Goal: Task Accomplishment & Management: Use online tool/utility

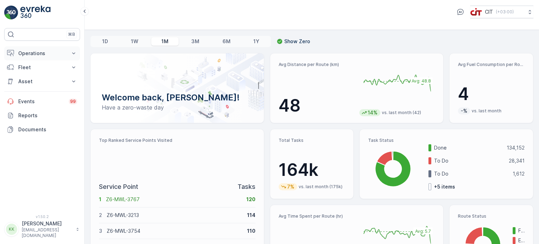
click at [74, 53] on icon at bounding box center [73, 53] width 7 height 7
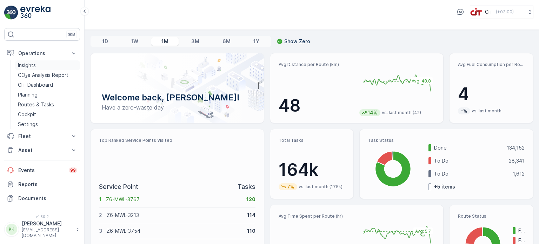
click at [31, 66] on p "Insights" at bounding box center [27, 65] width 18 height 7
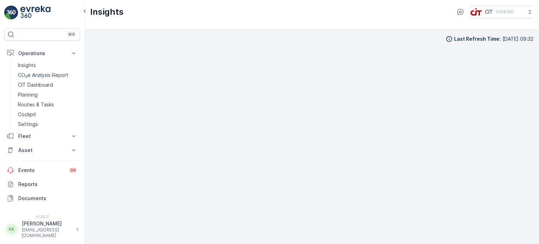
scroll to position [6, 0]
click at [73, 135] on icon at bounding box center [73, 136] width 3 height 2
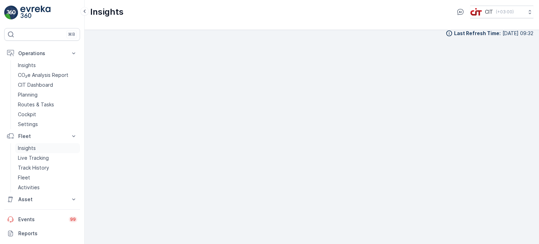
click at [35, 147] on p "Insights" at bounding box center [27, 147] width 18 height 7
click at [47, 105] on p "Routes & Tasks" at bounding box center [36, 104] width 36 height 7
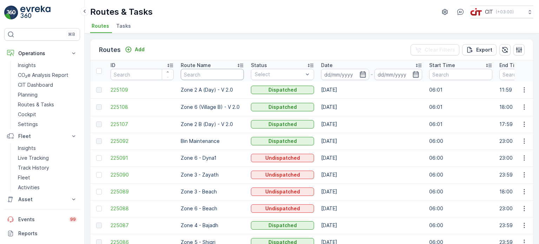
click at [198, 75] on input "text" at bounding box center [212, 74] width 63 height 11
type input "Zon"
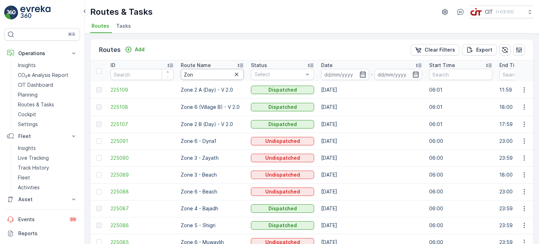
click at [198, 75] on input "Zon" at bounding box center [212, 74] width 63 height 11
type input "Zone"
click at [362, 73] on icon "button" at bounding box center [362, 74] width 6 height 6
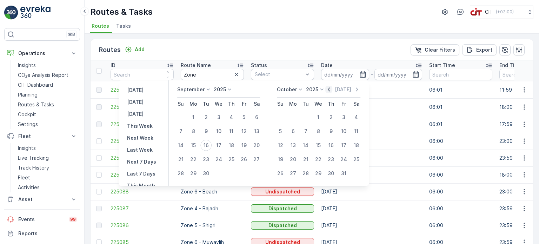
click at [331, 89] on icon "button" at bounding box center [328, 89] width 7 height 7
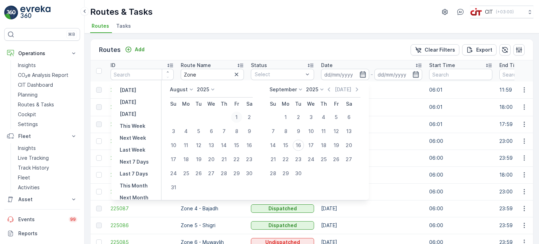
click at [238, 117] on div "1" at bounding box center [236, 117] width 11 height 11
type input "[DATE]"
click at [175, 186] on div "31" at bounding box center [173, 187] width 11 height 11
type input "[DATE]"
click at [240, 115] on div "1" at bounding box center [236, 117] width 11 height 11
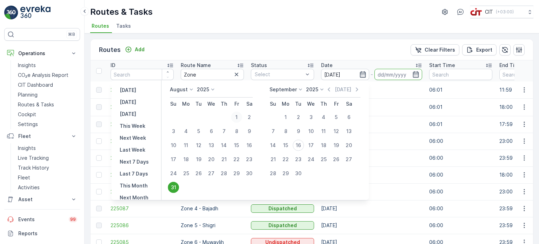
type input "[DATE]"
click at [415, 73] on icon "button" at bounding box center [415, 74] width 7 height 7
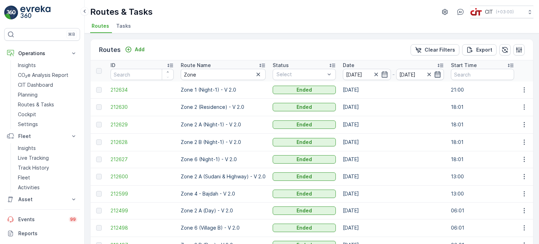
click at [435, 74] on icon "button" at bounding box center [437, 74] width 7 height 7
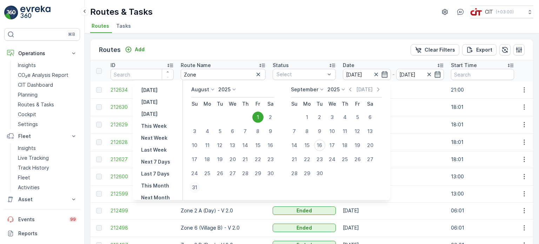
click at [199, 188] on div "31" at bounding box center [194, 187] width 11 height 11
type input "[DATE]"
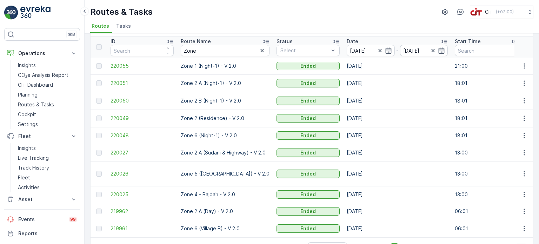
scroll to position [38, 0]
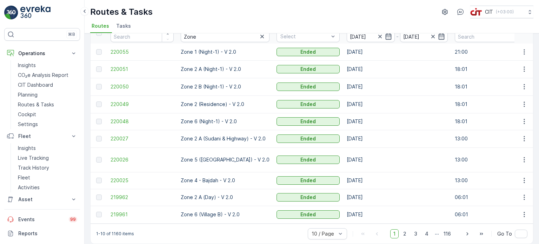
click at [97, 211] on div at bounding box center [99, 214] width 6 height 6
click at [100, 211] on div at bounding box center [99, 214] width 6 height 6
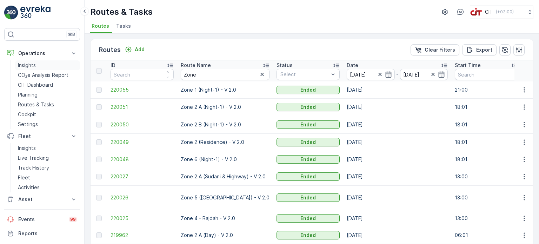
click at [28, 65] on p "Insights" at bounding box center [27, 65] width 18 height 7
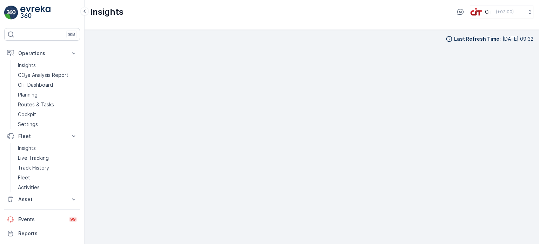
scroll to position [6, 0]
click at [85, 10] on icon at bounding box center [84, 11] width 2 height 4
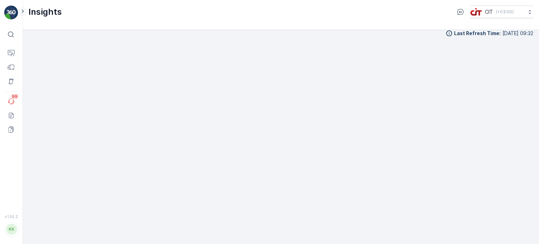
click at [22, 9] on icon at bounding box center [23, 11] width 8 height 8
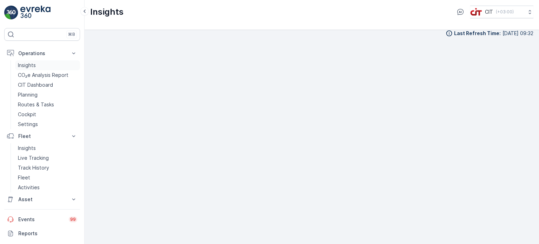
click at [28, 65] on p "Insights" at bounding box center [27, 65] width 18 height 7
